Goal: Communication & Community: Answer question/provide support

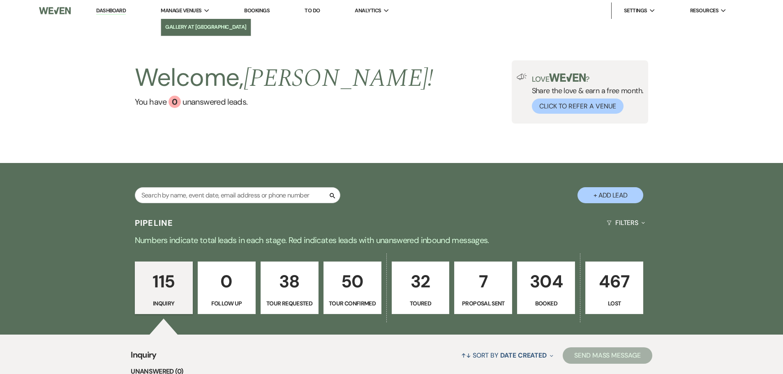
click at [192, 30] on li "Gallery at [GEOGRAPHIC_DATA]" at bounding box center [205, 27] width 81 height 8
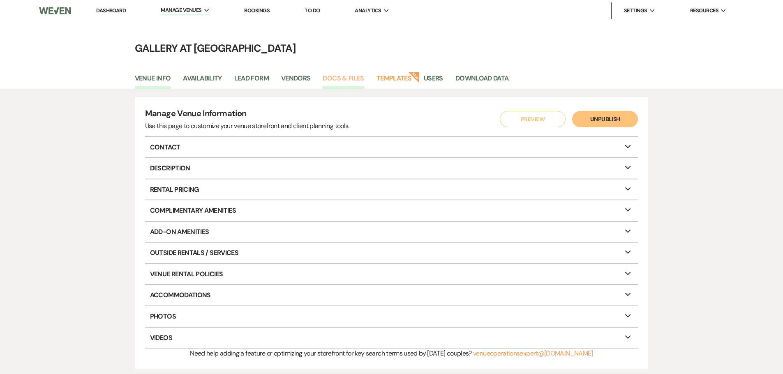
click at [333, 80] on link "Docs & Files" at bounding box center [343, 81] width 41 height 16
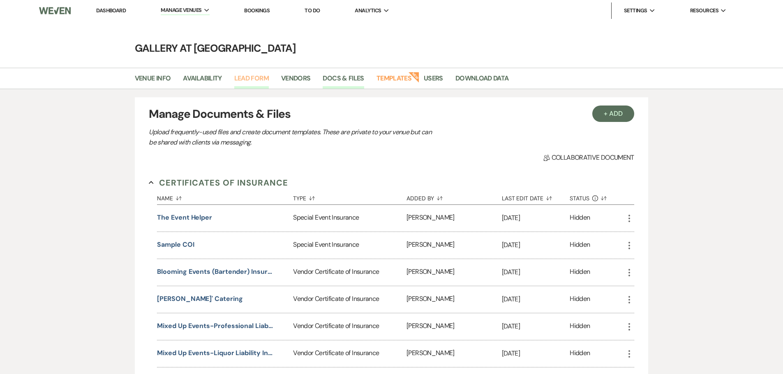
click at [247, 82] on link "Lead Form" at bounding box center [251, 81] width 35 height 16
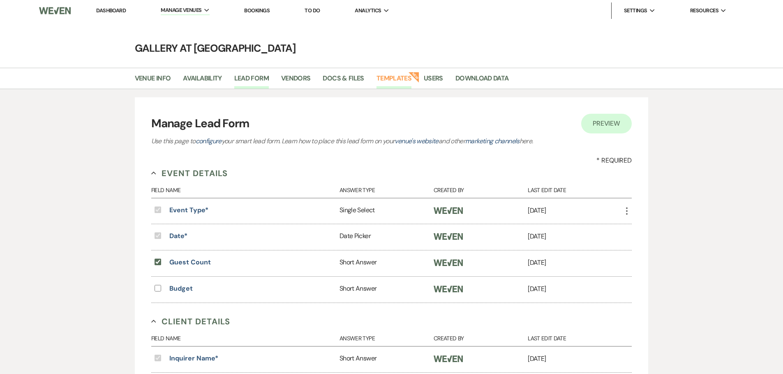
click at [381, 80] on link "Templates" at bounding box center [393, 81] width 35 height 16
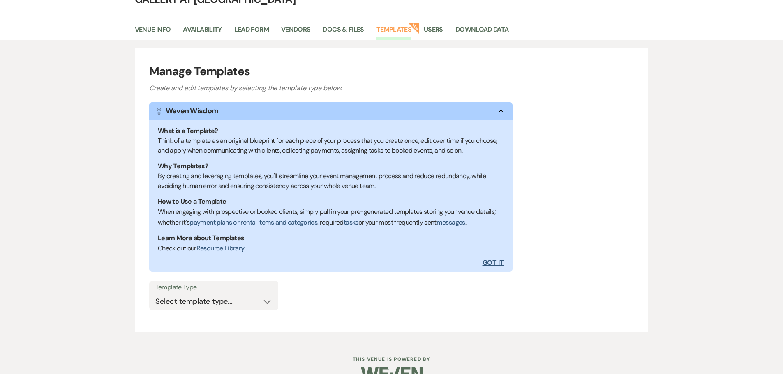
scroll to position [68, 0]
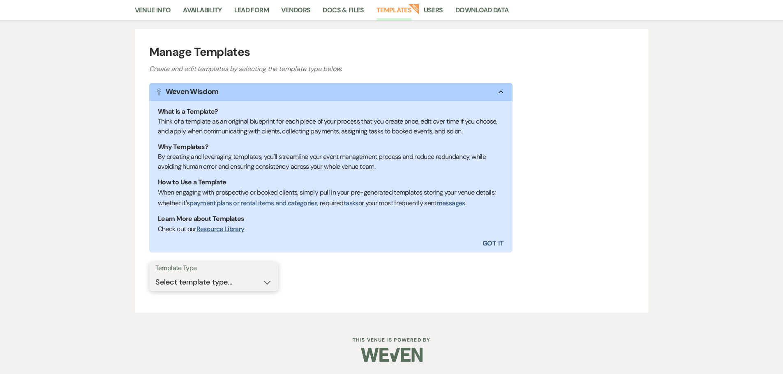
click at [238, 290] on select "Select template type... Task List Message Templates Payment Plan Inventory Item…" at bounding box center [213, 283] width 117 height 16
drag, startPoint x: 233, startPoint y: 278, endPoint x: 358, endPoint y: 301, distance: 126.6
click at [233, 278] on select "Select template type... Task List Message Templates Payment Plan Inventory Item…" at bounding box center [213, 283] width 117 height 16
click at [248, 289] on select "Select template type... Task List Message Templates Payment Plan Inventory Item…" at bounding box center [213, 283] width 117 height 16
click at [222, 283] on select "Select template type... Task List Message Templates Payment Plan Inventory Item…" at bounding box center [213, 283] width 117 height 16
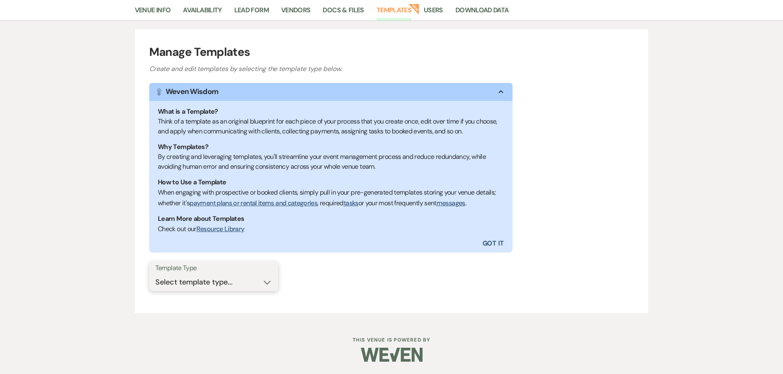
select select "Message Templates"
click at [155, 275] on select "Select template type... Task List Message Templates Payment Plan Inventory Item…" at bounding box center [213, 283] width 117 height 16
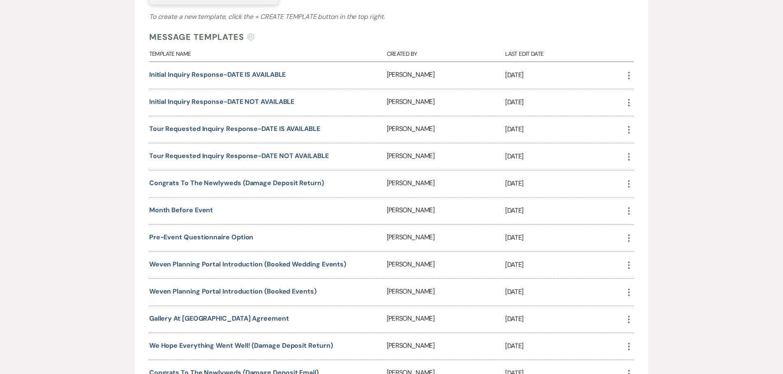
scroll to position [356, 0]
click at [629, 74] on use "button" at bounding box center [629, 74] width 2 height 7
click at [647, 92] on link "Pencil Edit" at bounding box center [648, 91] width 49 height 14
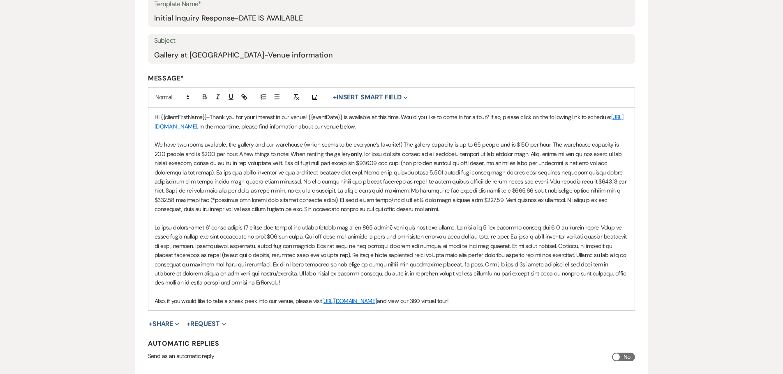
scroll to position [164, 0]
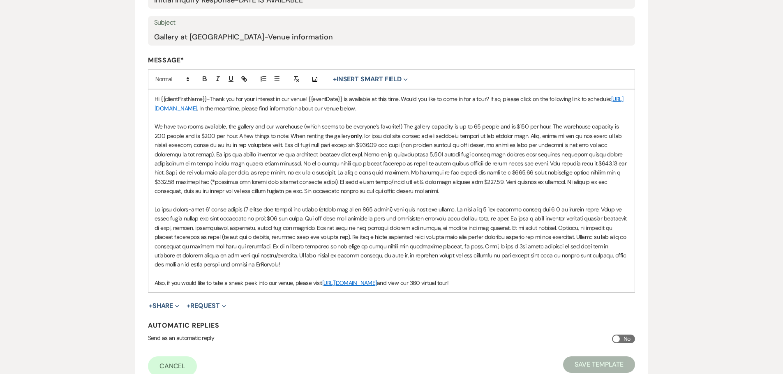
click at [258, 271] on p at bounding box center [392, 274] width 474 height 9
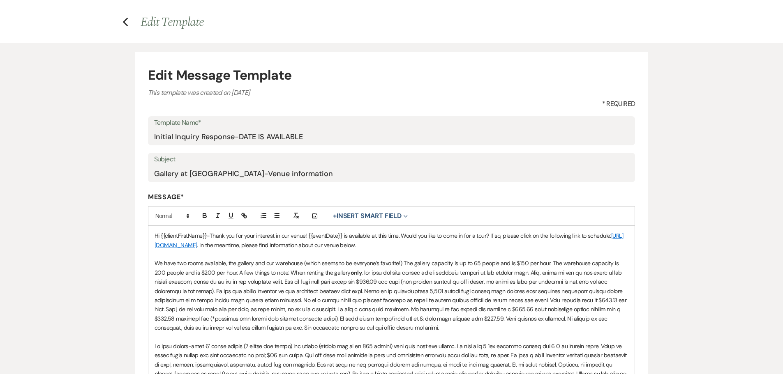
scroll to position [27, 0]
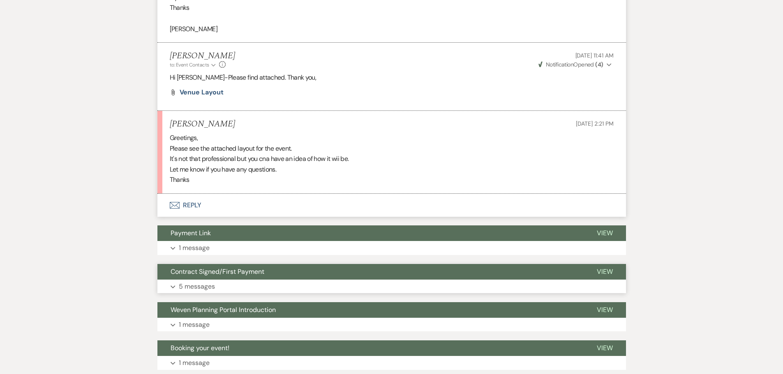
scroll to position [919, 0]
click at [199, 92] on span "Venue Layout" at bounding box center [202, 92] width 44 height 9
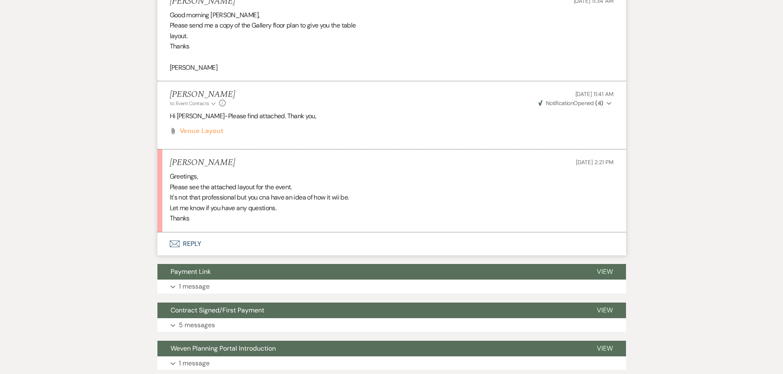
scroll to position [853, 0]
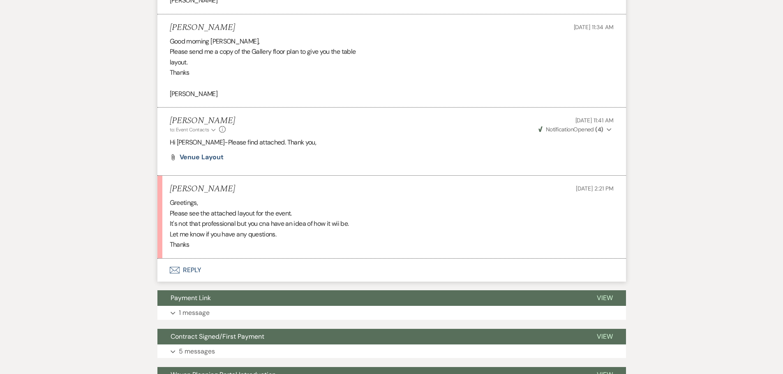
click at [185, 271] on button "Envelope Reply" at bounding box center [391, 270] width 469 height 23
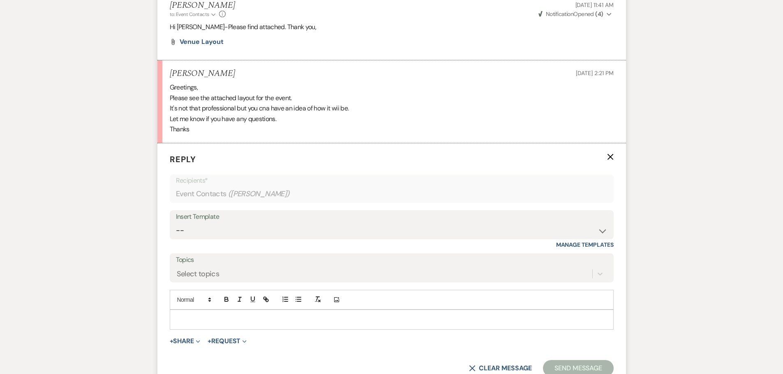
scroll to position [977, 0]
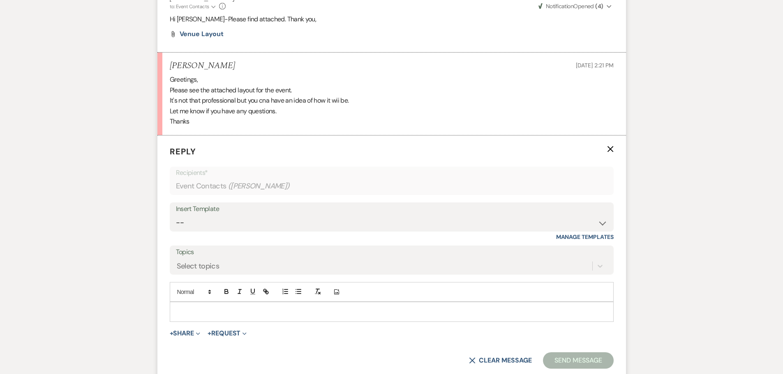
click at [219, 314] on p at bounding box center [391, 311] width 431 height 9
click at [180, 313] on p "Hi [PERSON_NAME]-I don't see an attachment" at bounding box center [391, 311] width 431 height 9
click at [261, 312] on p "Hi [PERSON_NAME]-I don't see an attachment" at bounding box center [391, 311] width 431 height 9
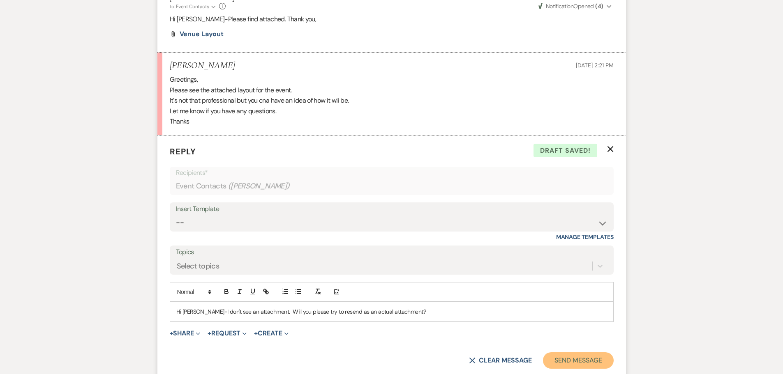
click at [580, 360] on button "Send Message" at bounding box center [578, 361] width 70 height 16
